Goal: Task Accomplishment & Management: Manage account settings

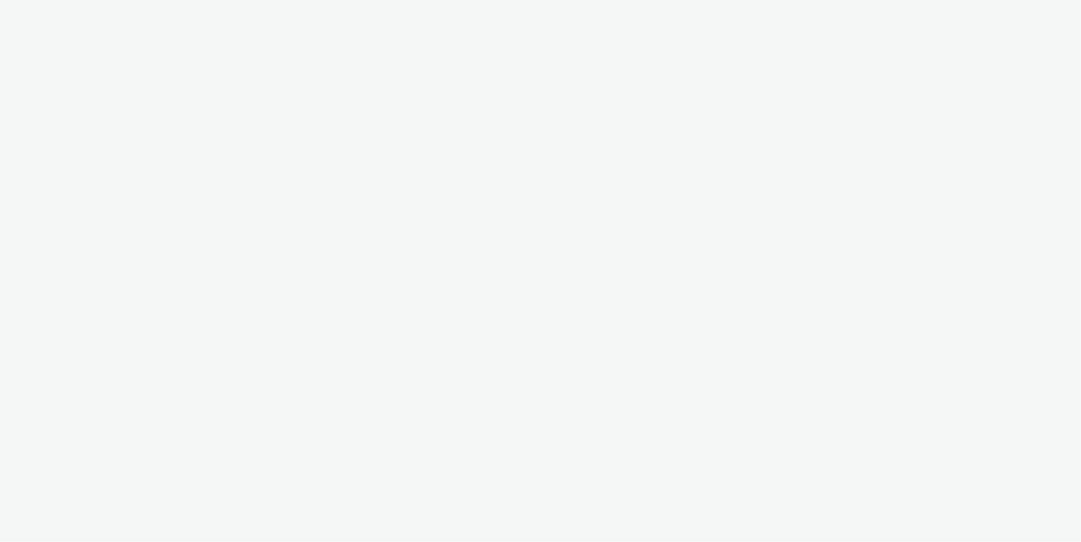
select select "c2295f28-7c96-446f-b279-53c23ee2b854"
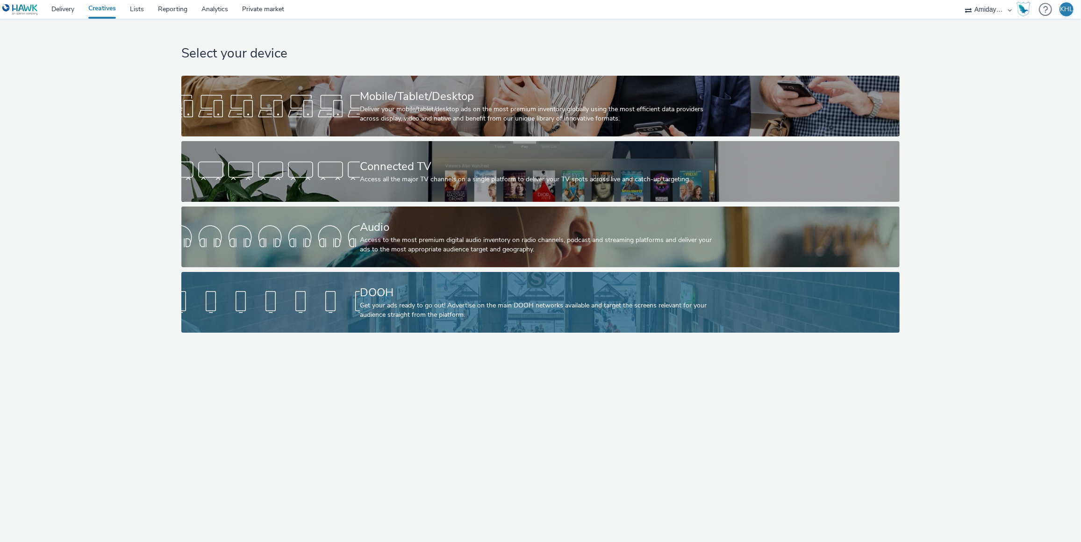
click at [370, 307] on div "Get your ads ready to go out! Advertise on the main DOOH networks available and…" at bounding box center [539, 310] width 358 height 19
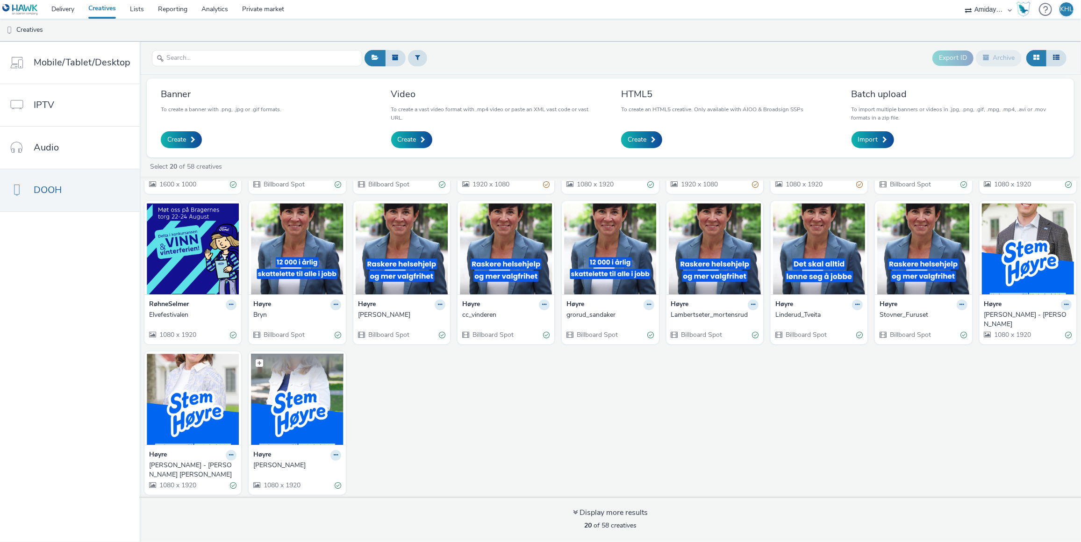
scroll to position [135, 0]
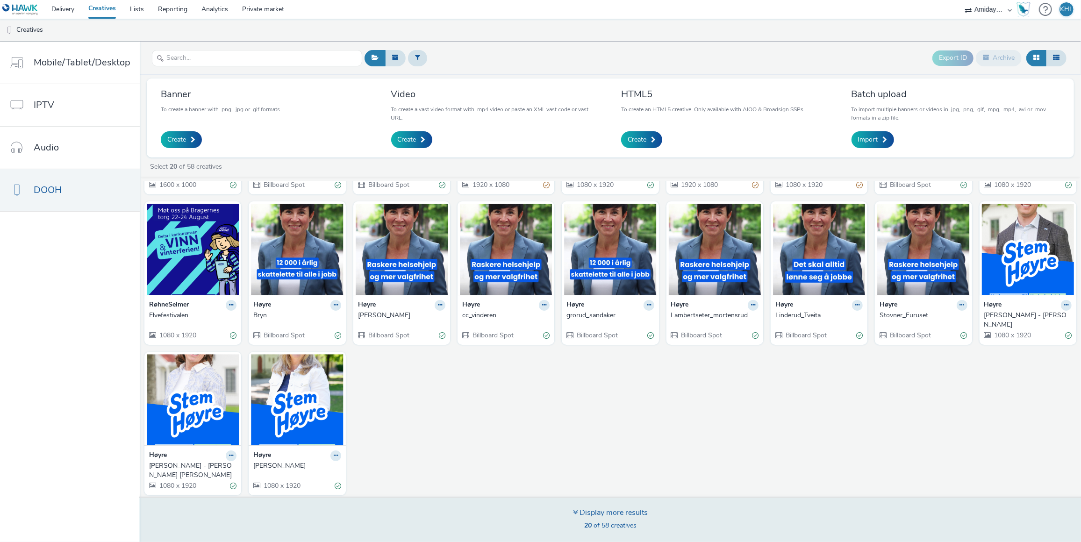
click at [590, 514] on div "Display more results" at bounding box center [610, 513] width 75 height 11
click at [571, 507] on div "Display more results 20 of 58 creatives" at bounding box center [610, 519] width 948 height 45
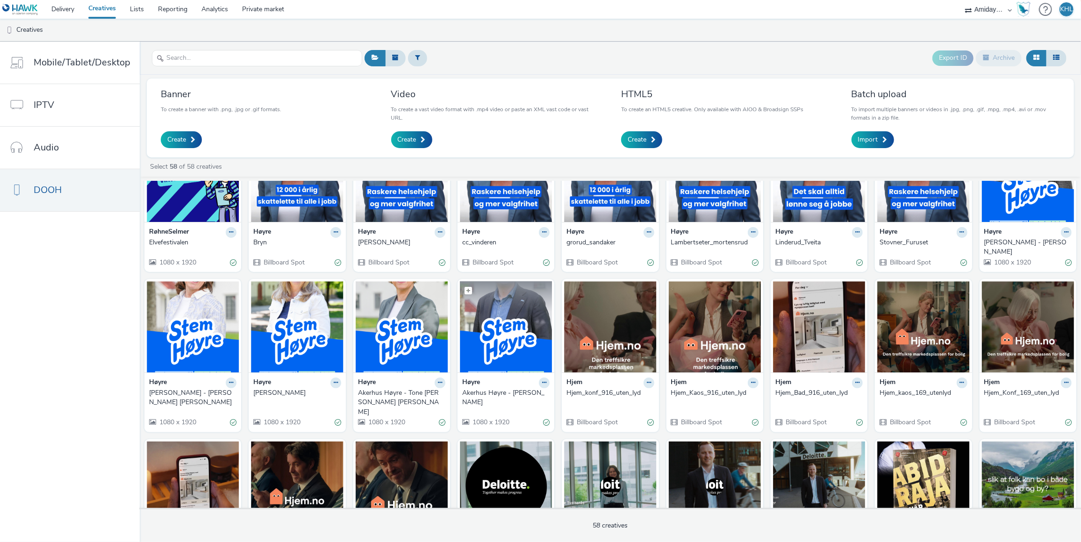
scroll to position [210, 0]
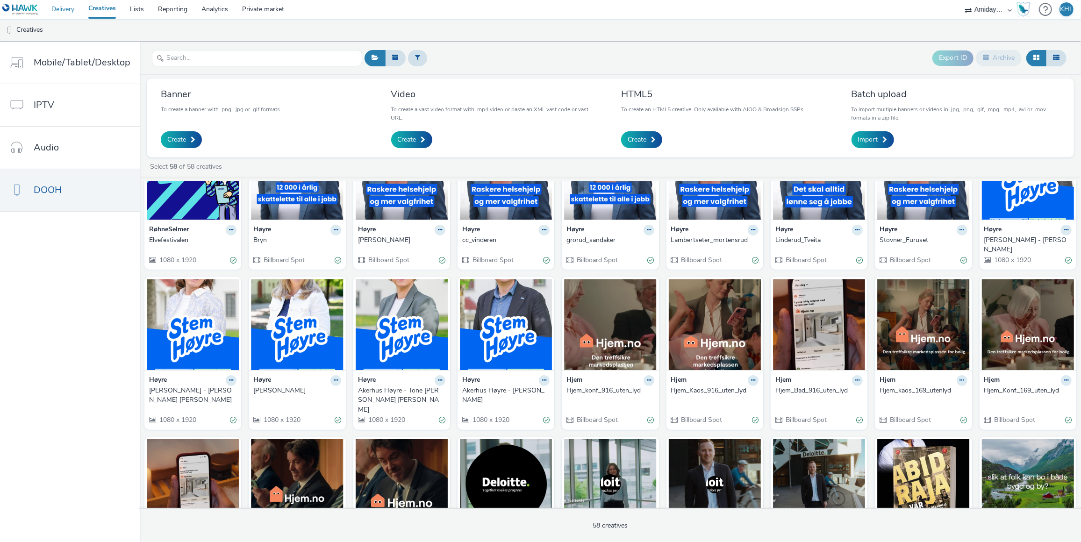
click at [70, 8] on link "Delivery" at bounding box center [62, 9] width 37 height 19
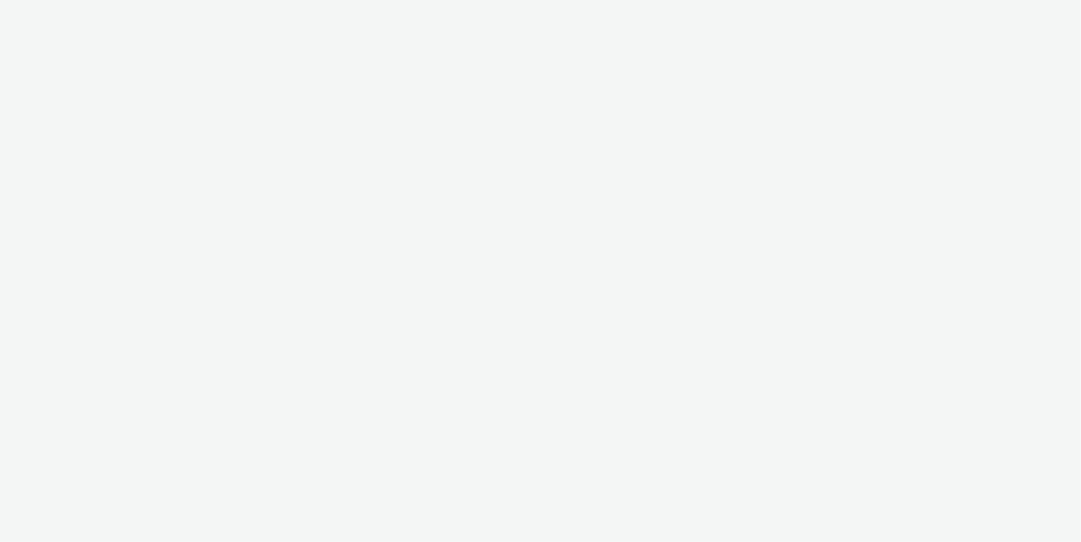
select select "c2295f28-7c96-446f-b279-53c23ee2b854"
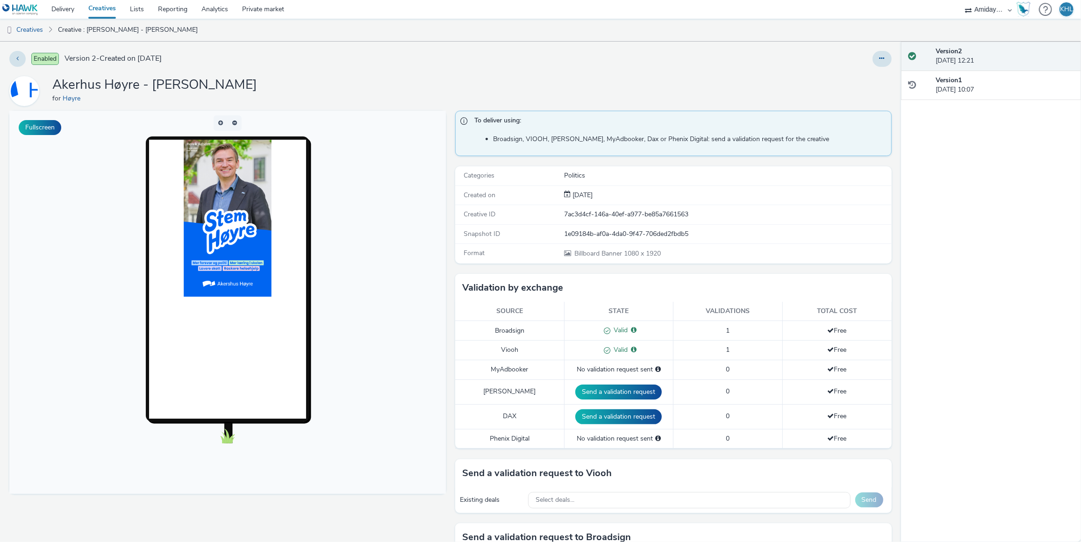
drag, startPoint x: 232, startPoint y: 195, endPoint x: 230, endPoint y: 203, distance: 8.1
click at [879, 62] on button at bounding box center [881, 59] width 19 height 16
click at [751, 60] on div "Edit Duplicate Copy ID Archive" at bounding box center [715, 59] width 353 height 16
click at [97, 39] on link "Creative : Akerhus Høyre - Henrik Aasheim" at bounding box center [127, 30] width 149 height 22
click at [74, 10] on link "Delivery" at bounding box center [62, 9] width 37 height 19
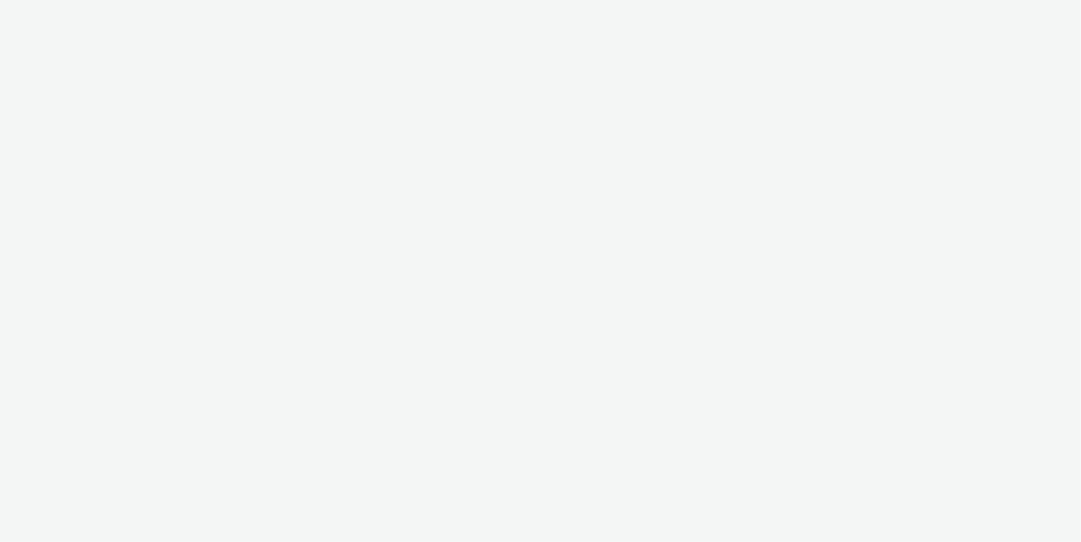
select select "c2295f28-7c96-446f-b279-53c23ee2b854"
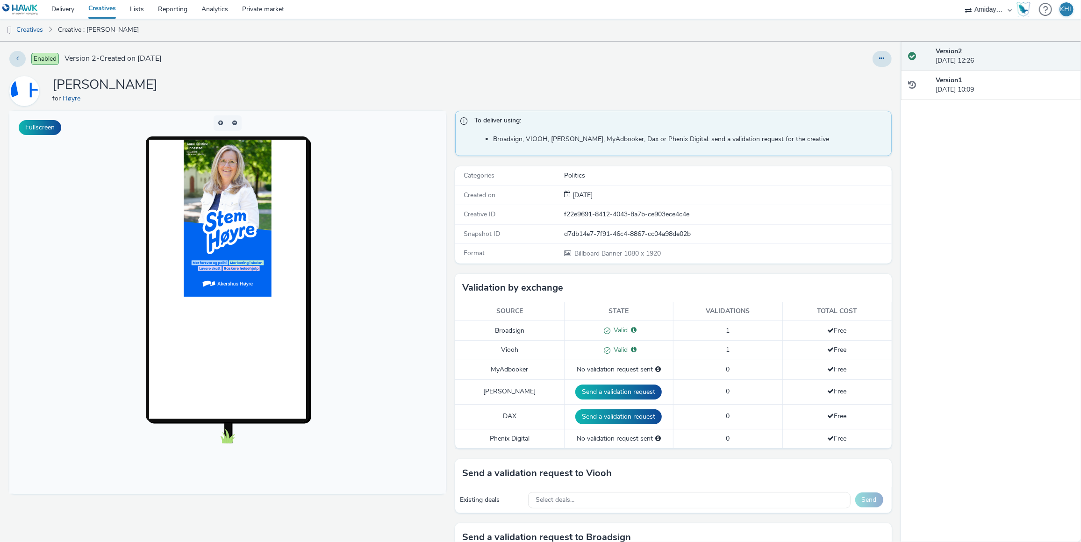
drag, startPoint x: 242, startPoint y: 133, endPoint x: 965, endPoint y: 436, distance: 784.2
click at [965, 436] on div "Version 2 [DATE] 12:26 Version 1 [DATE] 10:09" at bounding box center [991, 292] width 180 height 501
click at [106, 12] on link "Creatives" at bounding box center [102, 9] width 42 height 19
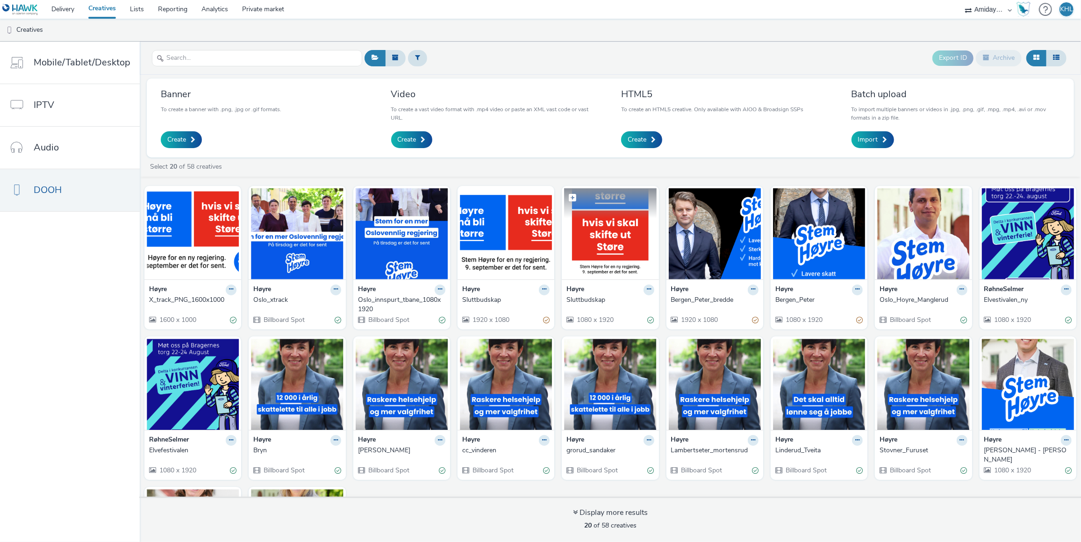
click at [608, 265] on img at bounding box center [610, 233] width 92 height 91
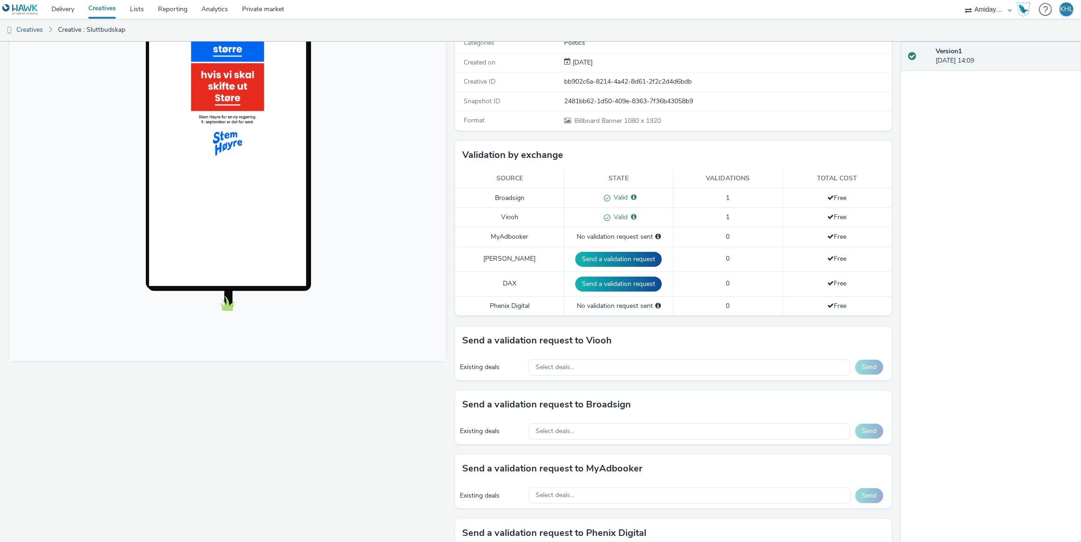
scroll to position [135, 0]
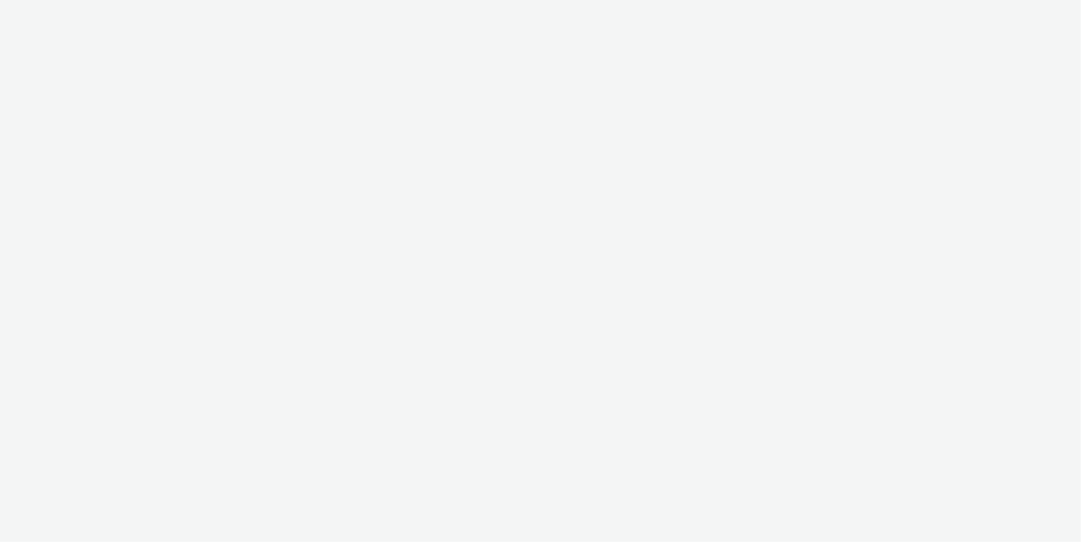
select select "c2295f28-7c96-446f-b279-53c23ee2b854"
